Goal: Task Accomplishment & Management: Use online tool/utility

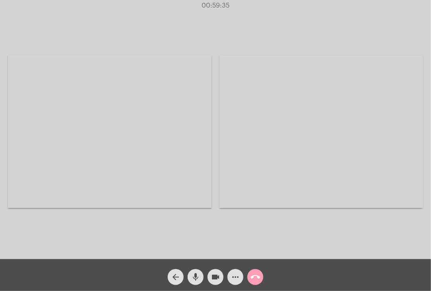
click at [257, 277] on mat-icon "call_end" at bounding box center [255, 277] width 10 height 10
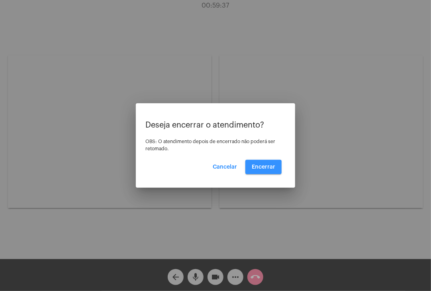
click at [254, 169] on button "Encerrar" at bounding box center [263, 167] width 36 height 14
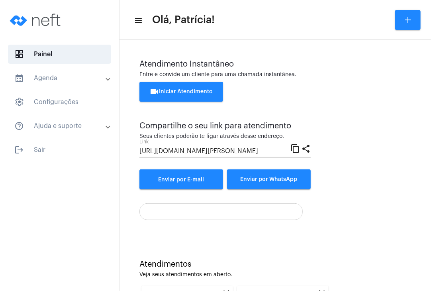
click at [202, 102] on div "videocam Iniciar Atendimento" at bounding box center [275, 96] width 272 height 28
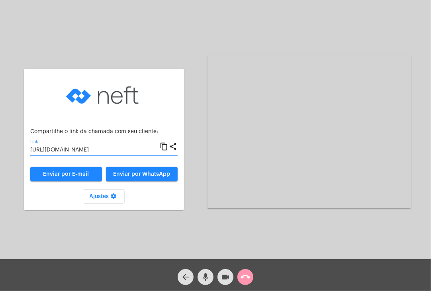
click at [123, 153] on input "[URL][DOMAIN_NAME]" at bounding box center [94, 150] width 129 height 6
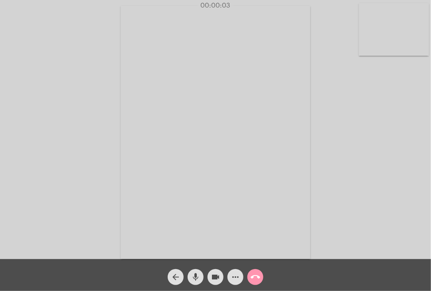
click at [385, 34] on video at bounding box center [394, 29] width 70 height 53
click at [325, 73] on video at bounding box center [267, 132] width 264 height 198
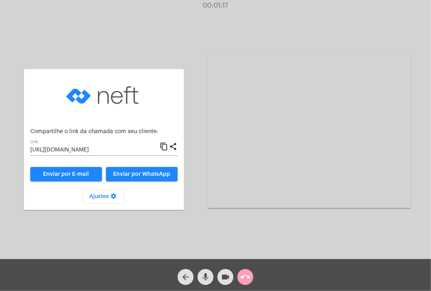
click at [245, 276] on mat-icon "call_end" at bounding box center [246, 277] width 10 height 10
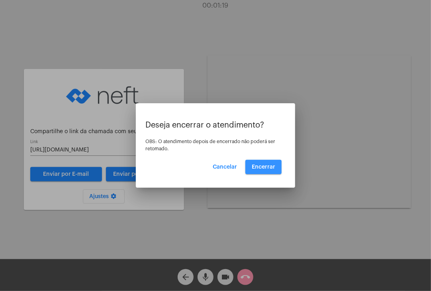
click at [260, 169] on button "Encerrar" at bounding box center [263, 167] width 36 height 14
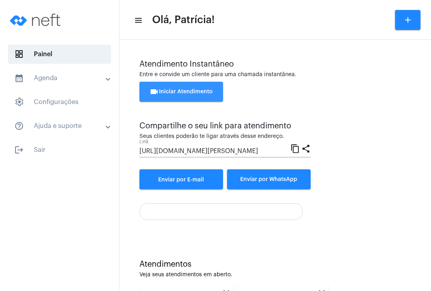
click at [205, 94] on span "videocam Iniciar Atendimento" at bounding box center [181, 92] width 63 height 6
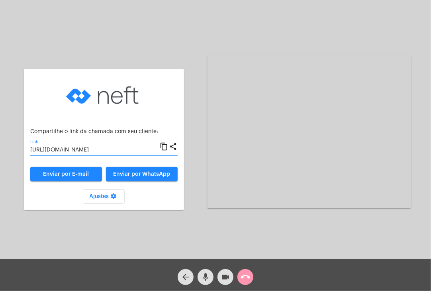
click at [139, 150] on input "[URL][DOMAIN_NAME]" at bounding box center [94, 150] width 129 height 6
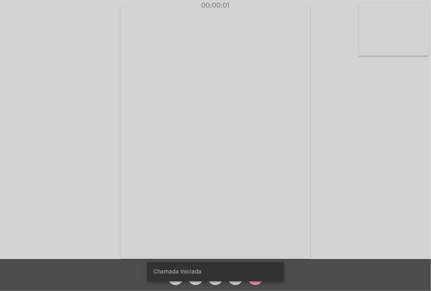
click at [391, 39] on video at bounding box center [394, 29] width 70 height 53
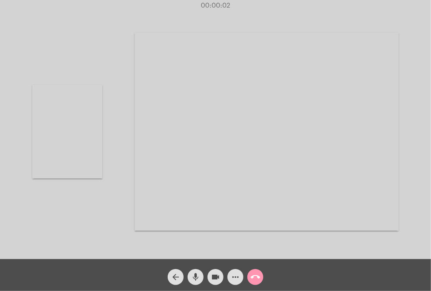
click at [307, 100] on video at bounding box center [267, 132] width 264 height 198
